Goal: Information Seeking & Learning: Learn about a topic

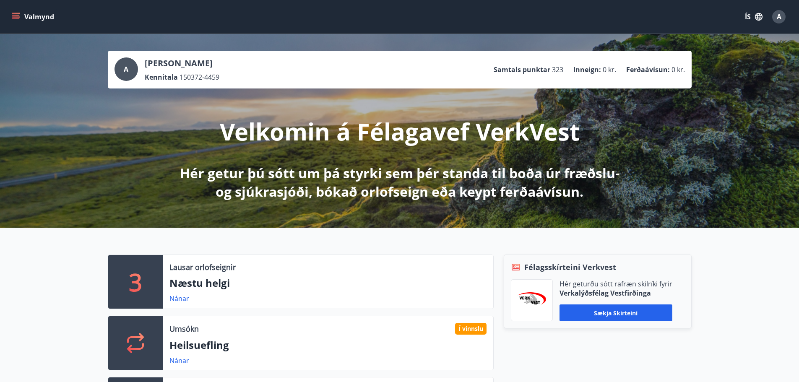
click at [32, 18] on button "Valmynd" at bounding box center [33, 16] width 47 height 15
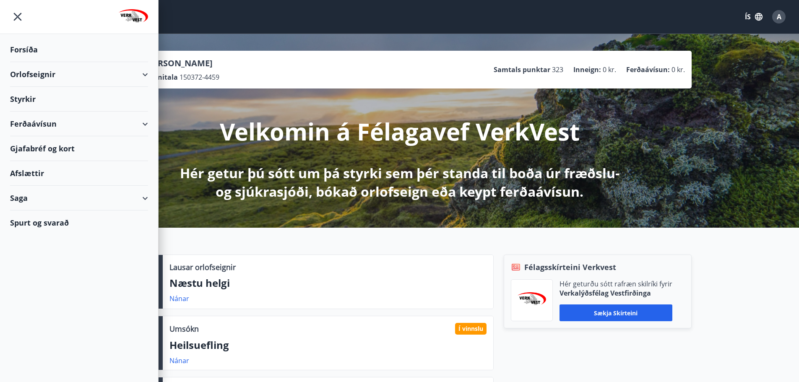
click at [33, 173] on div "Afslættir" at bounding box center [79, 173] width 138 height 25
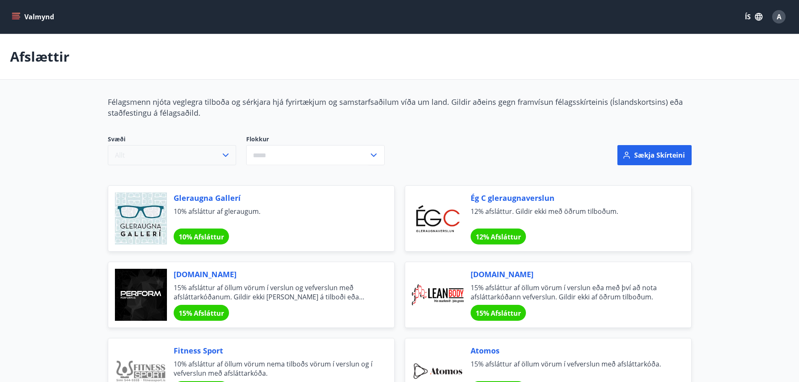
click at [141, 160] on button "Allt" at bounding box center [172, 155] width 128 height 20
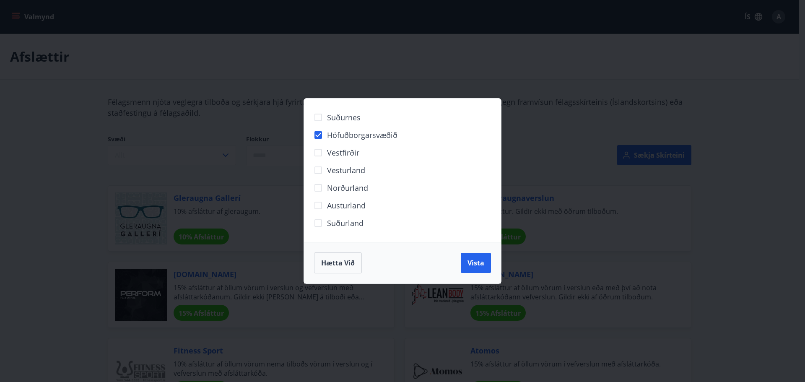
click at [493, 262] on div "Hætta við Vista" at bounding box center [402, 263] width 197 height 42
click at [475, 260] on span "Vista" at bounding box center [476, 262] width 17 height 9
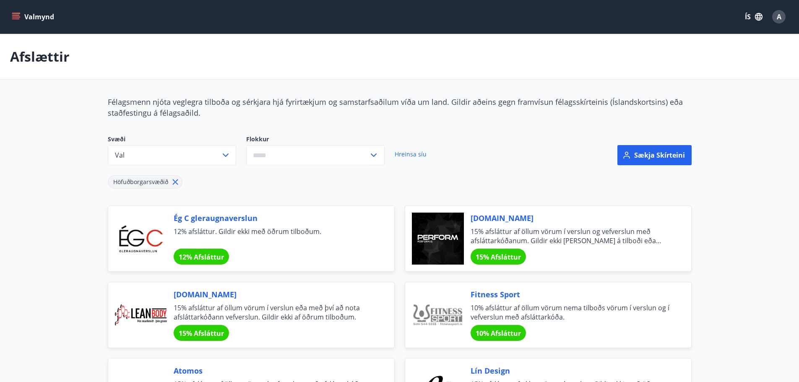
click at [293, 156] on input "text" at bounding box center [307, 155] width 123 height 21
click at [287, 262] on li "Heilsa og útlit" at bounding box center [316, 263] width 138 height 15
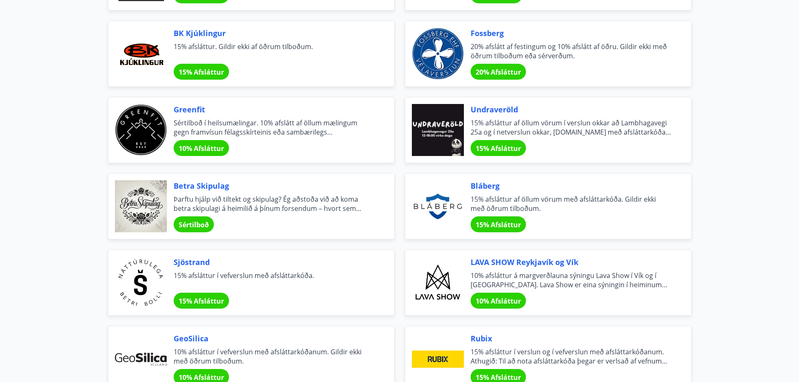
scroll to position [881, 0]
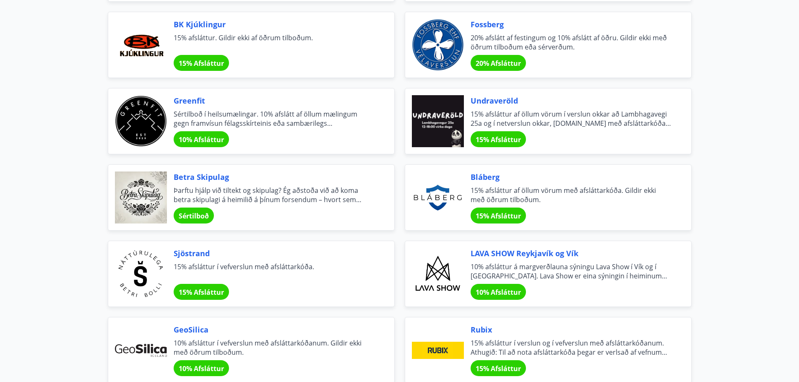
click at [244, 102] on span "Greenfit" at bounding box center [274, 100] width 201 height 11
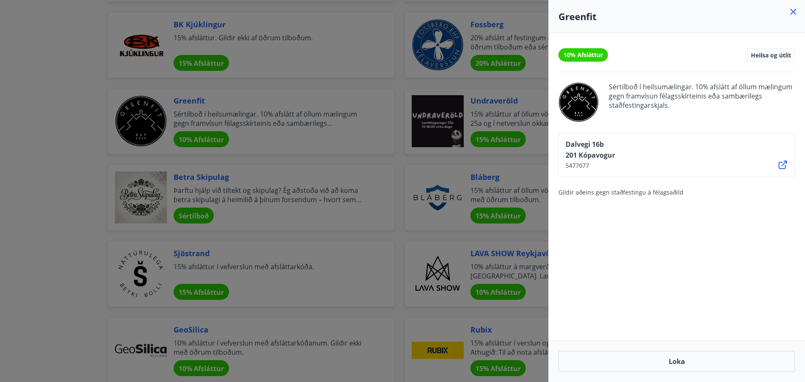
click at [751, 229] on div "10% Afsláttur Heilsa og útlit Sértilboð í heilsumælingar. 10% afslátt af öllum …" at bounding box center [677, 187] width 257 height 308
click at [633, 358] on button "Loka" at bounding box center [677, 361] width 237 height 21
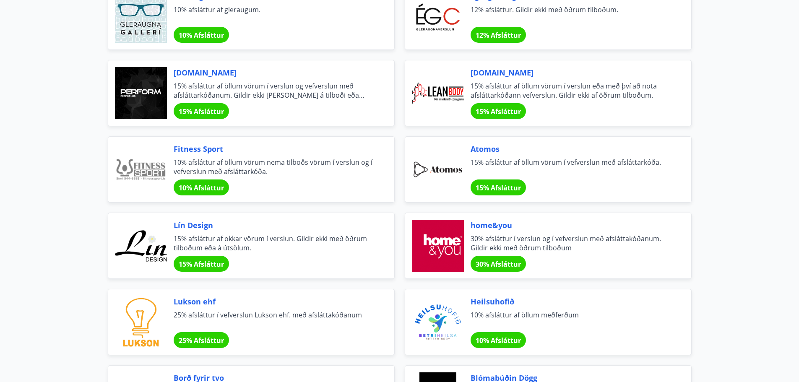
scroll to position [0, 0]
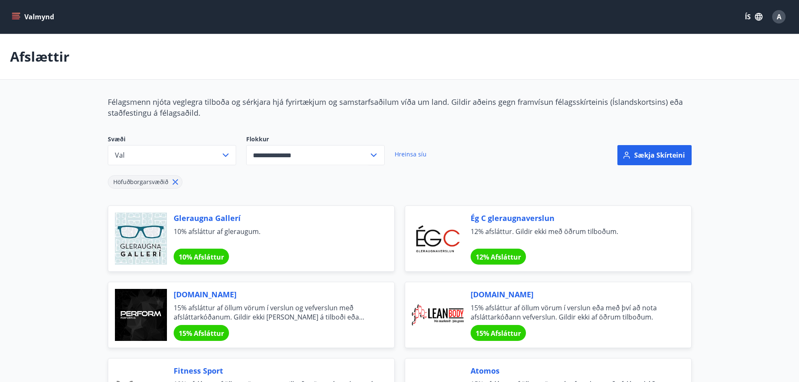
click at [760, 21] on icon "button" at bounding box center [758, 16] width 9 height 9
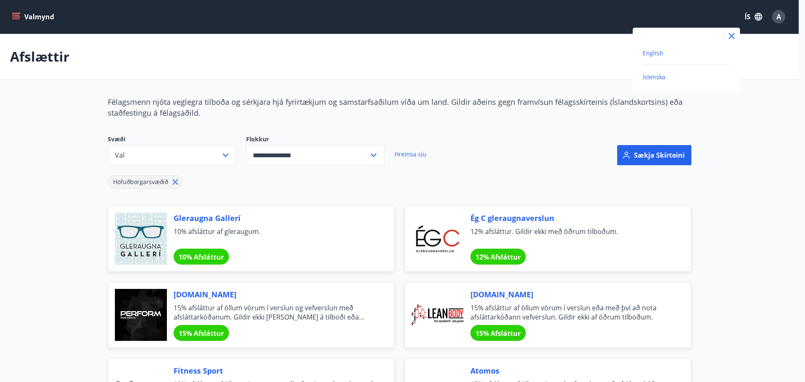
click at [658, 53] on span "English" at bounding box center [653, 53] width 21 height 8
type input "**********"
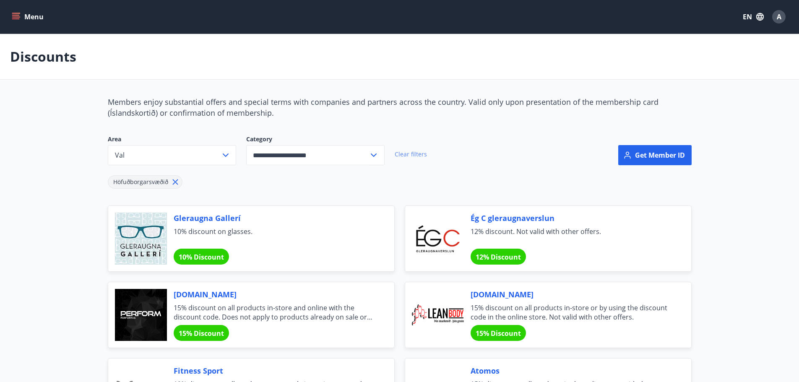
click at [425, 156] on link "Clear filters" at bounding box center [411, 154] width 32 height 18
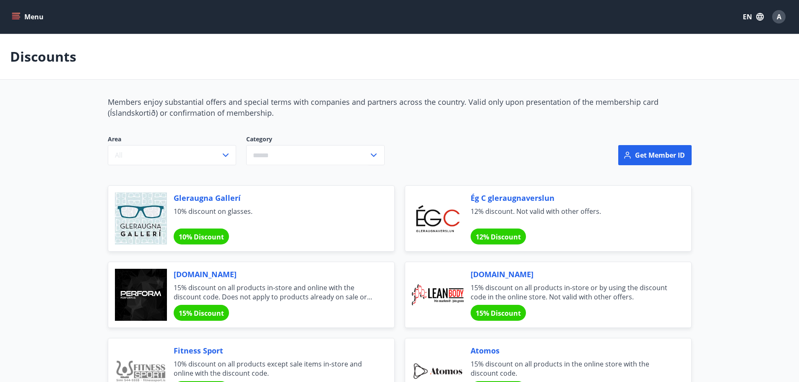
click at [343, 159] on input "text" at bounding box center [307, 155] width 123 height 21
click at [302, 265] on li "Health and Appearance" at bounding box center [316, 263] width 138 height 15
type input "**********"
click at [415, 154] on link "Clear filters" at bounding box center [411, 154] width 32 height 18
click at [370, 156] on icon at bounding box center [374, 155] width 10 height 10
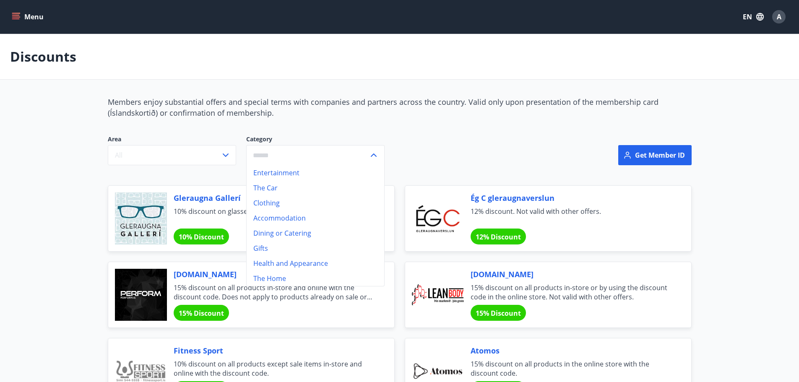
click at [480, 154] on div "Area All Category Entertainment The Car Clothing Accommodation Dining or Cateri…" at bounding box center [301, 150] width 386 height 30
